Goal: Task Accomplishment & Management: Complete application form

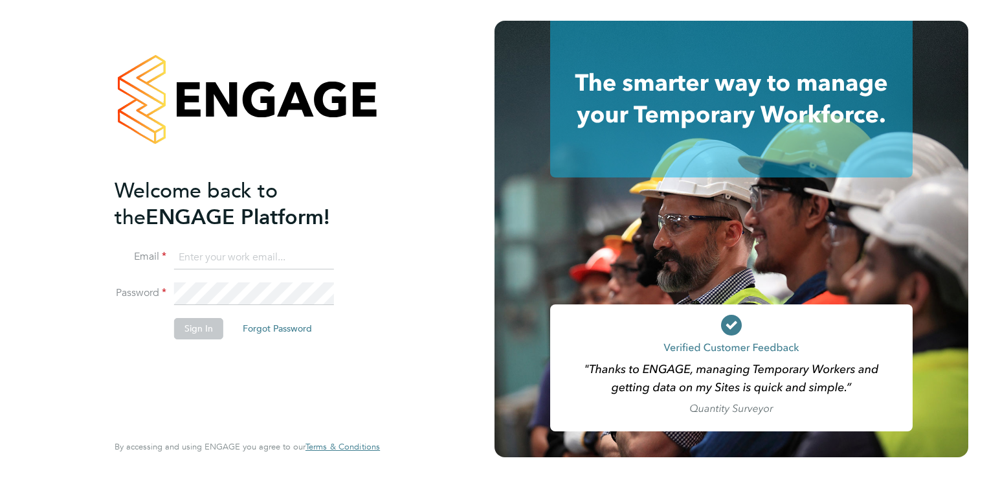
click at [213, 258] on input at bounding box center [254, 257] width 160 height 23
type input "[PERSON_NAME][EMAIL_ADDRESS][DOMAIN_NAME]"
click at [195, 325] on button "Sign In" at bounding box center [198, 328] width 49 height 21
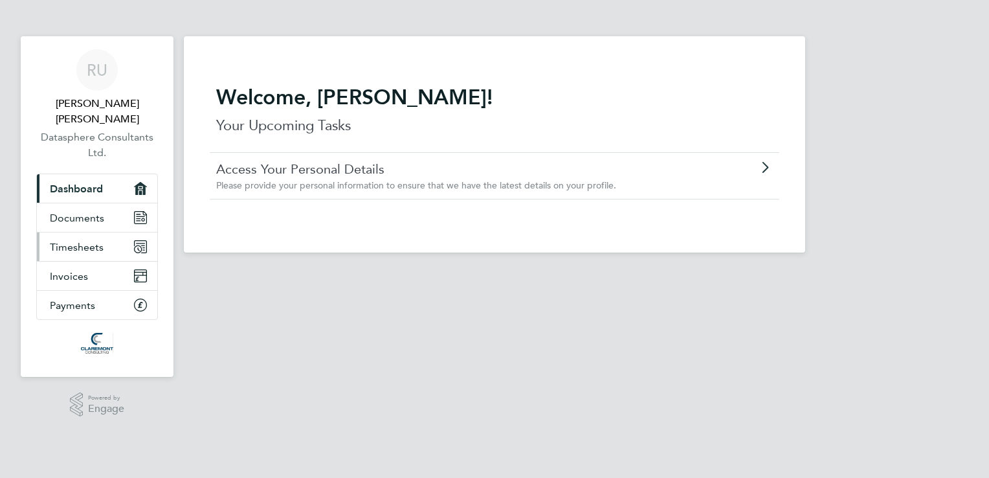
click at [103, 245] on link "Timesheets" at bounding box center [97, 246] width 120 height 28
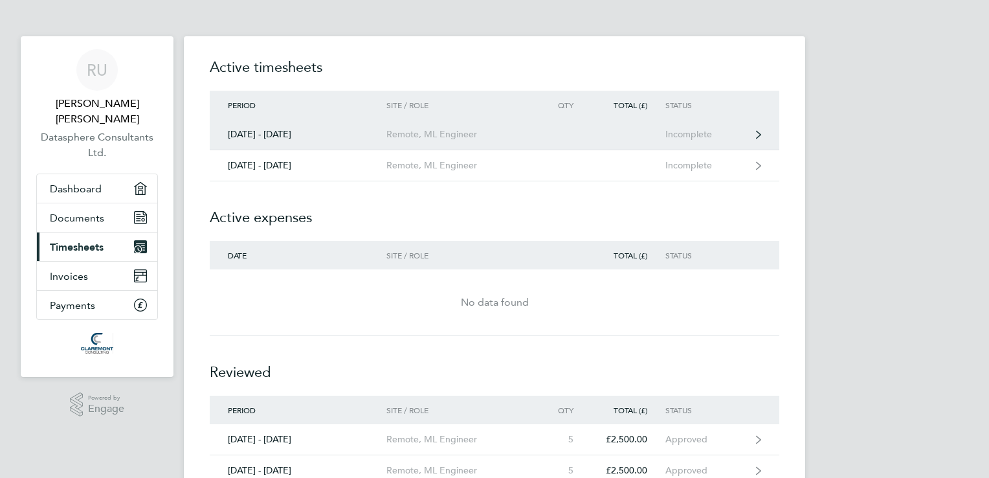
click at [581, 127] on link "22 - 28 Sept 2025 Remote, ML Engineer Incomplete" at bounding box center [494, 134] width 569 height 31
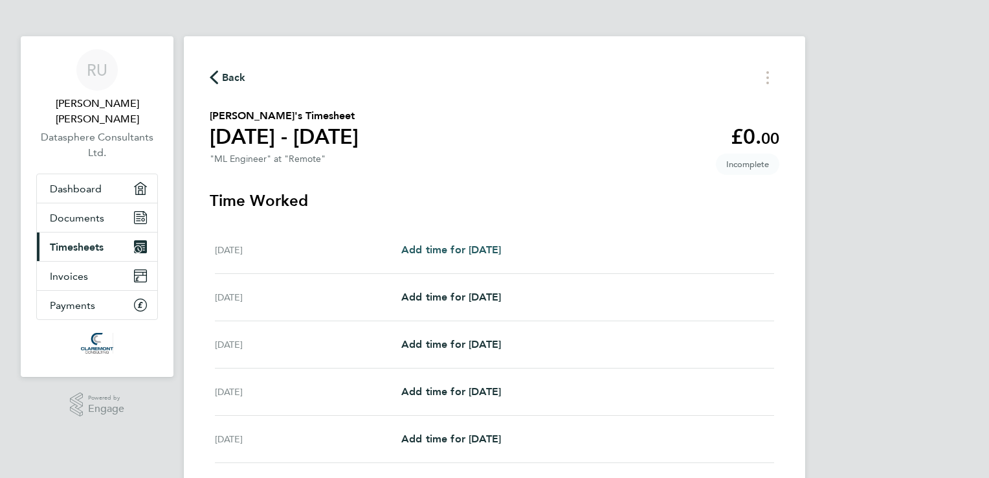
click at [454, 250] on span "Add time for Mon 22 Sep" at bounding box center [451, 249] width 100 height 12
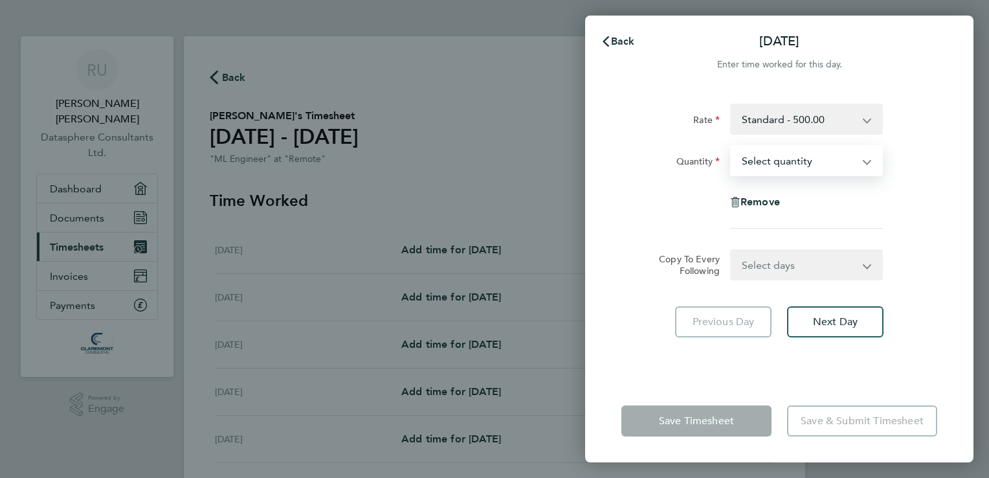
click at [844, 159] on select "Select quantity 0.5 1" at bounding box center [798, 160] width 135 height 28
select select "1"
click at [731, 146] on select "Select quantity 0.5 1" at bounding box center [798, 160] width 135 height 28
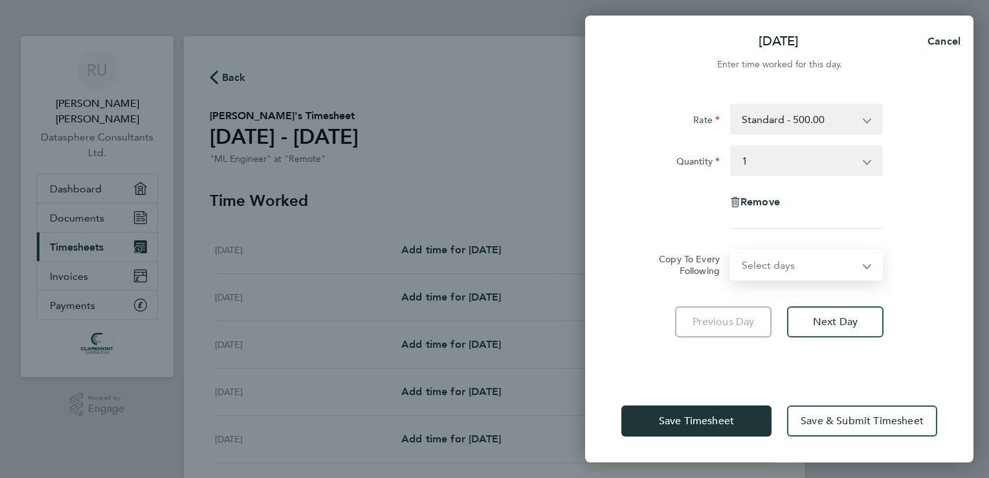
click at [822, 265] on select "Select days Day Weekday (Mon-Fri) Weekend (Sat-Sun) Tuesday Wednesday Thursday …" at bounding box center [799, 264] width 136 height 28
select select "WEEKDAY"
click at [731, 250] on select "Select days Day Weekday (Mon-Fri) Weekend (Sat-Sun) Tuesday Wednesday Thursday …" at bounding box center [799, 264] width 136 height 28
select select "2025-09-28"
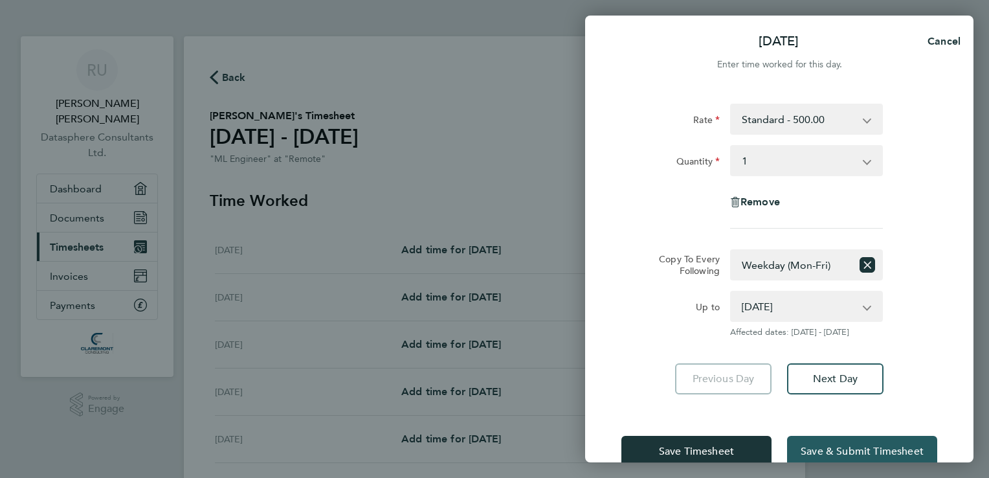
click at [849, 454] on span "Save & Submit Timesheet" at bounding box center [861, 451] width 123 height 13
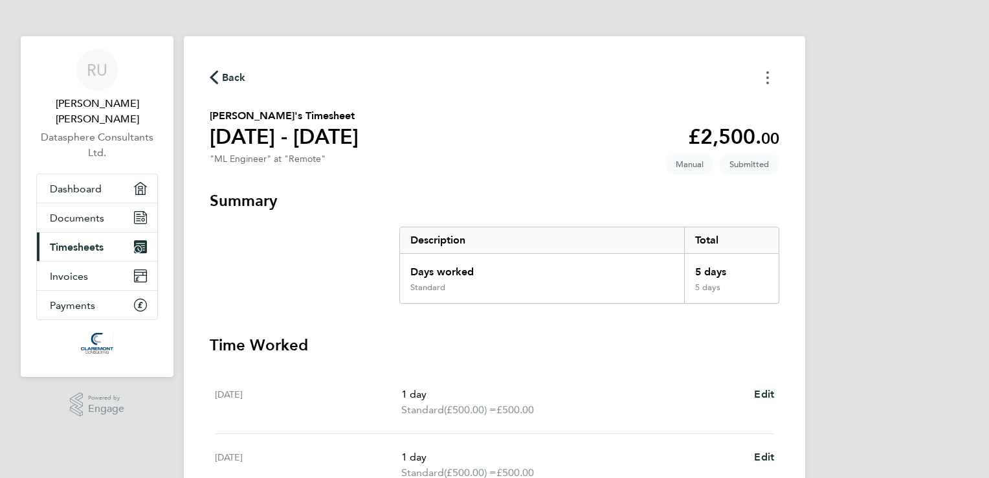
click at [766, 85] on button "Timesheets Menu" at bounding box center [767, 77] width 23 height 20
click at [564, 204] on h3 "Summary" at bounding box center [494, 200] width 569 height 21
click at [218, 82] on span "Back" at bounding box center [228, 77] width 36 height 12
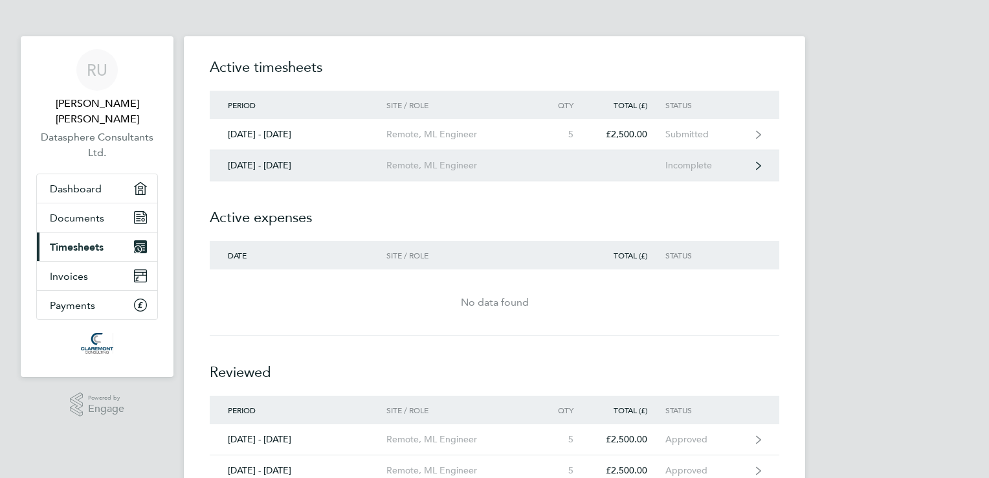
click at [691, 169] on div "Incomplete" at bounding box center [705, 165] width 80 height 11
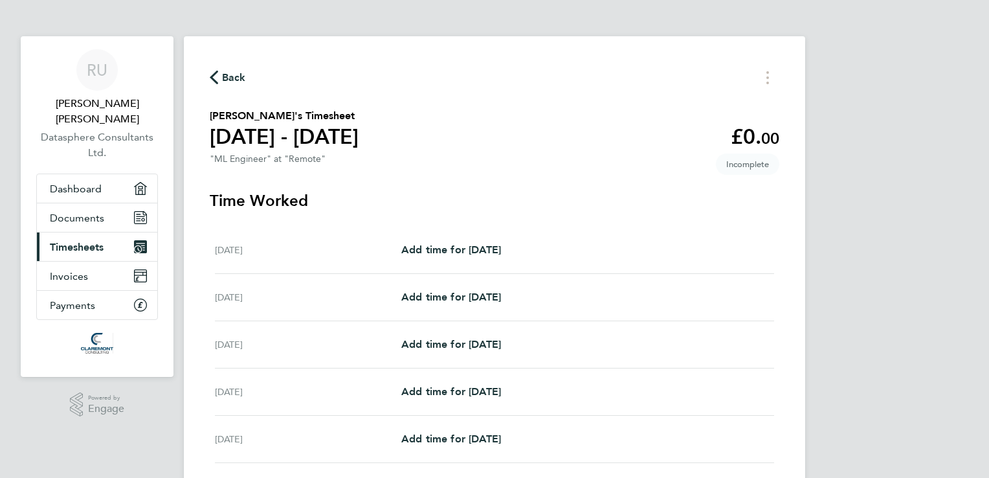
click at [212, 82] on icon "button" at bounding box center [214, 78] width 8 height 14
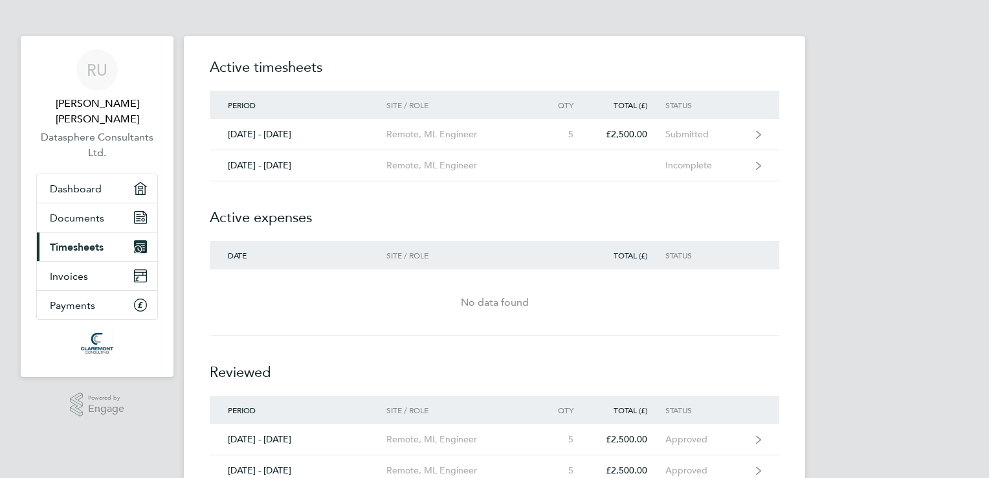
click at [147, 432] on div "RU Rajesh Babu Udayakumar Datasphere Consultants Ltd. Applications: Dashboard D…" at bounding box center [494, 313] width 989 height 626
